Goal: Complete application form

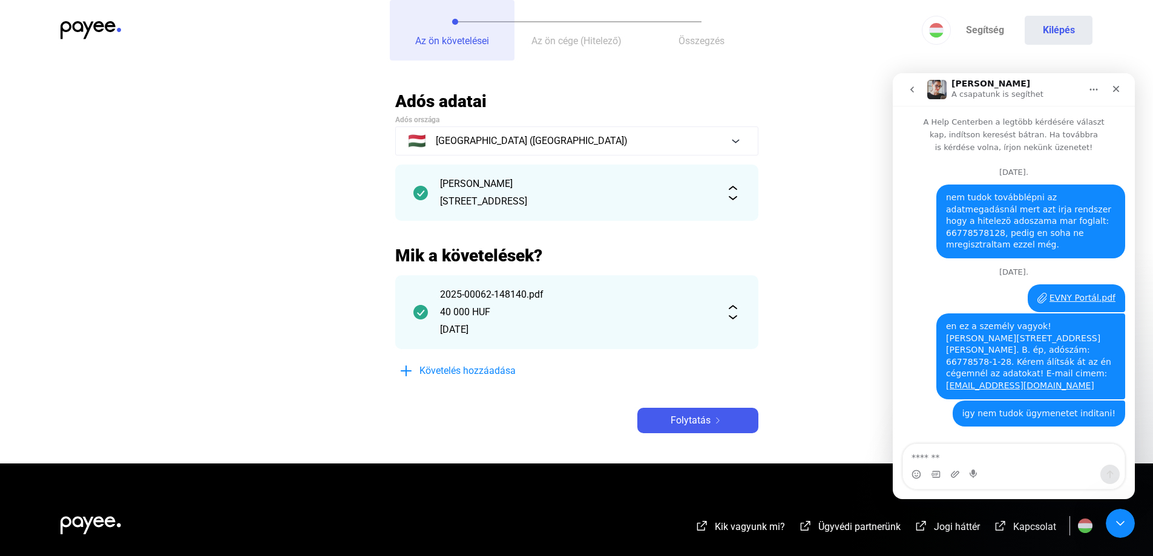
click at [440, 39] on span "Az ön követelései" at bounding box center [452, 40] width 74 height 11
click at [575, 32] on button "Az ön cége (Hitelező)" at bounding box center [576, 30] width 125 height 61
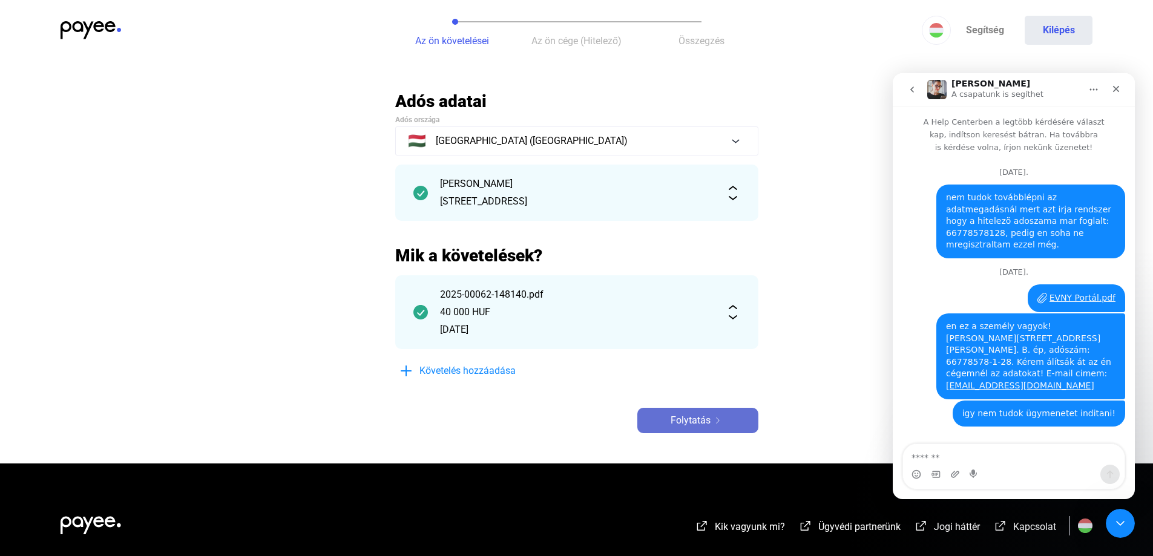
click at [725, 426] on div "Folytatás" at bounding box center [698, 420] width 114 height 15
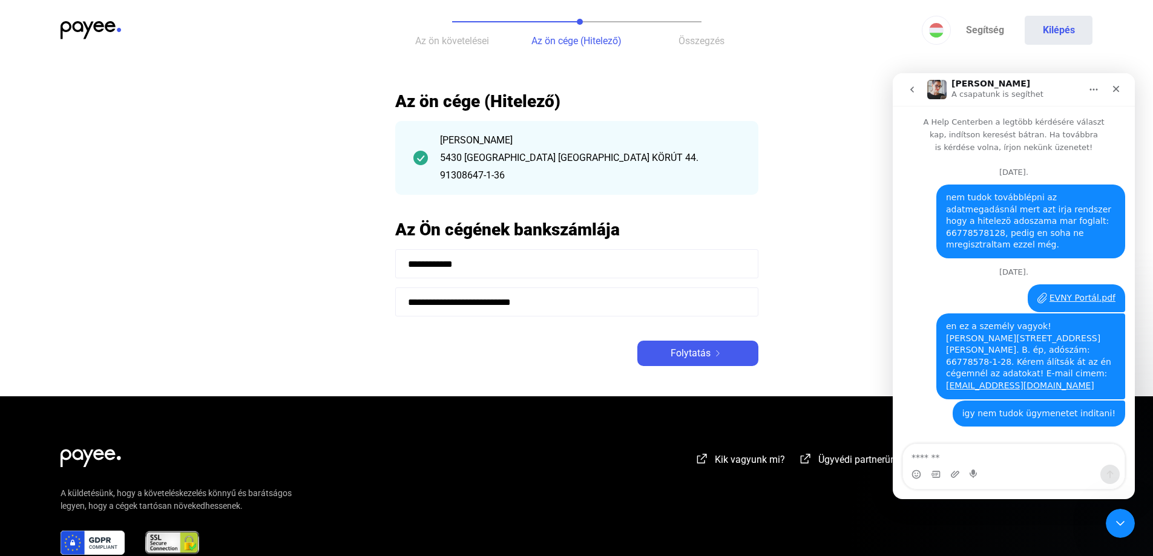
click at [471, 41] on span "Az ön követelései" at bounding box center [452, 40] width 74 height 11
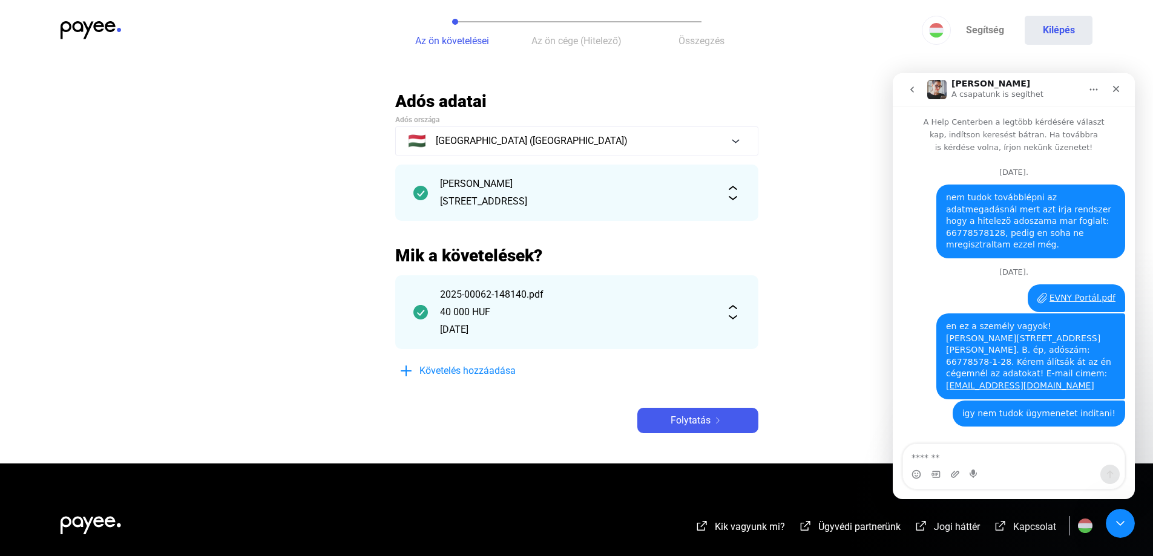
click at [85, 25] on img at bounding box center [91, 30] width 61 height 18
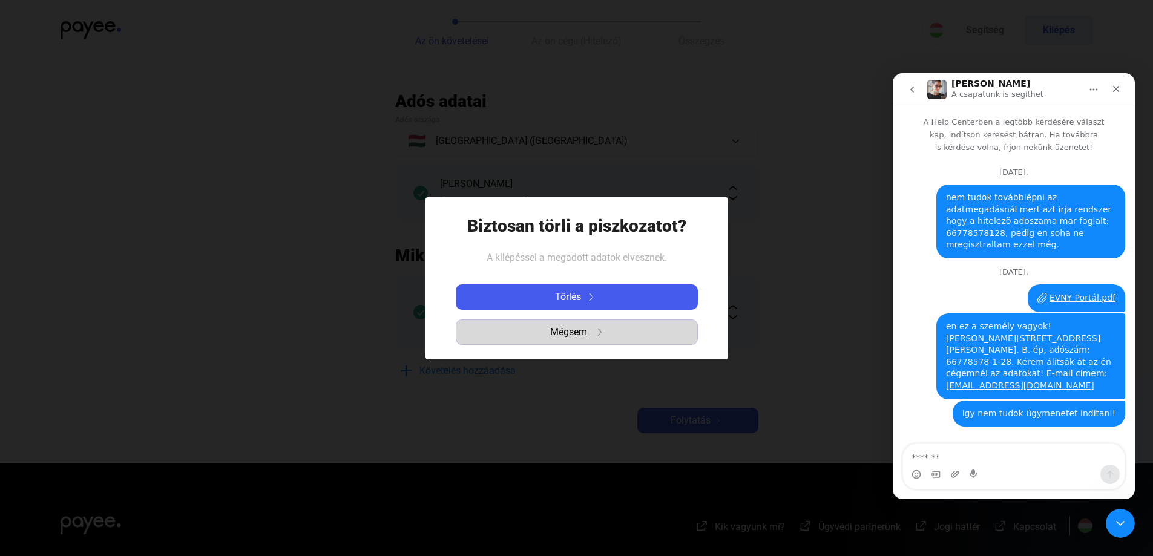
click at [594, 330] on payee-icon "button" at bounding box center [595, 332] width 16 height 7
